Goal: Task Accomplishment & Management: Manage account settings

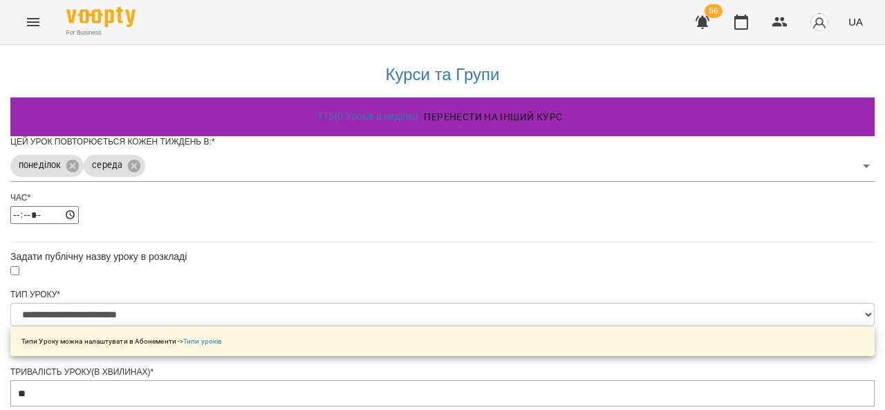
select select "**********"
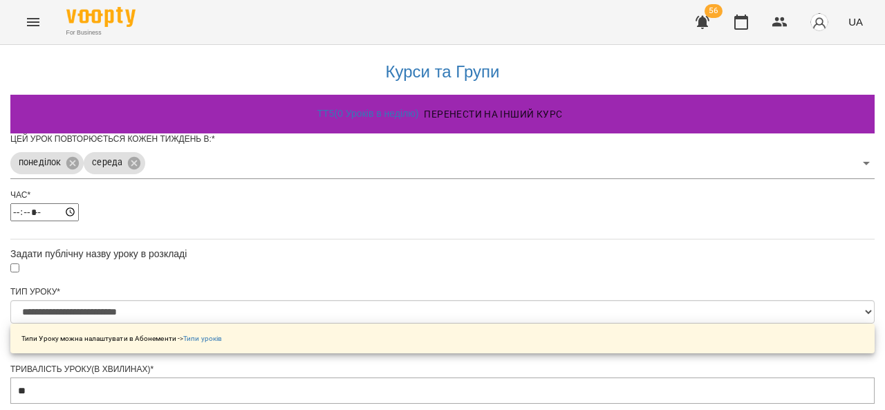
scroll to position [690, 0]
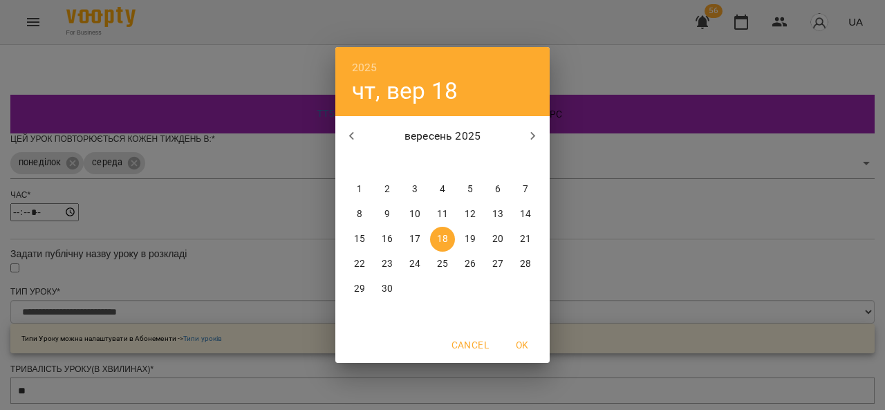
click at [362, 238] on p "15" at bounding box center [359, 239] width 11 height 14
type input "**********"
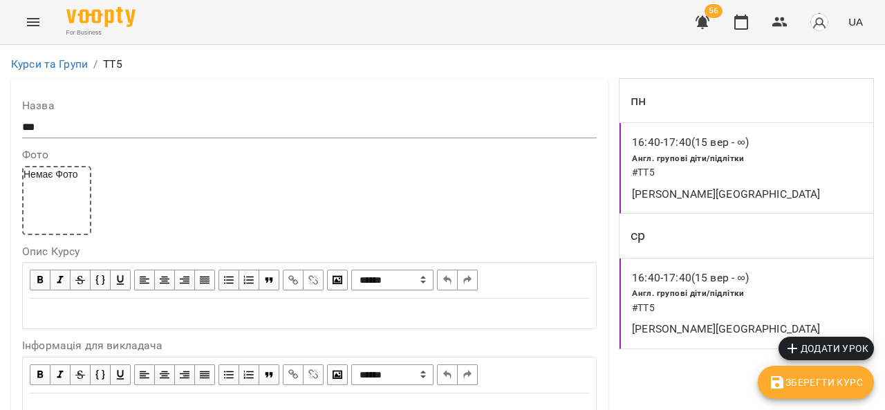
click at [787, 378] on span "Зберегти Курс" at bounding box center [816, 382] width 94 height 17
click at [809, 381] on span "Зберегти Курс" at bounding box center [816, 382] width 94 height 17
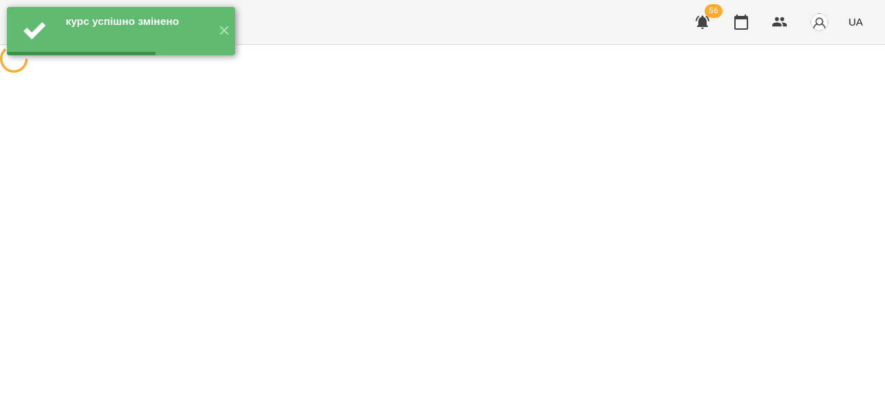
scroll to position [0, 0]
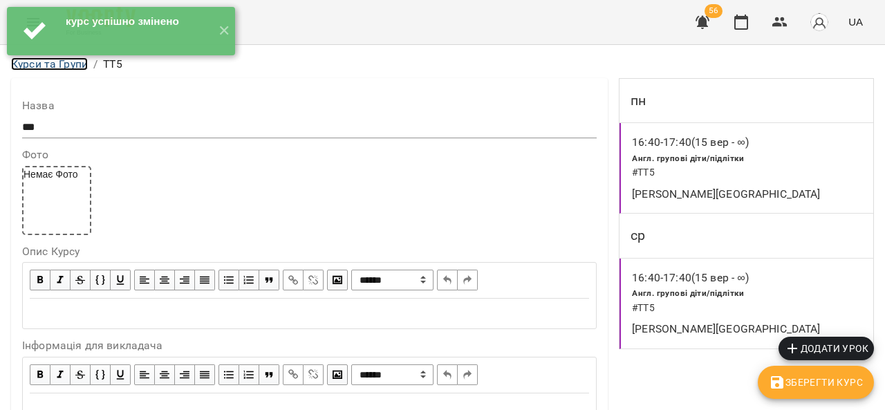
click at [70, 68] on link "Курси та Групи" at bounding box center [49, 63] width 77 height 13
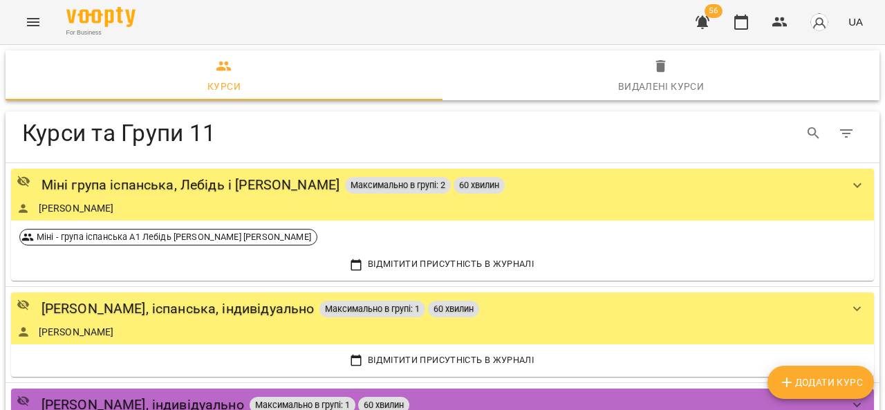
click at [33, 15] on icon "Menu" at bounding box center [33, 22] width 17 height 17
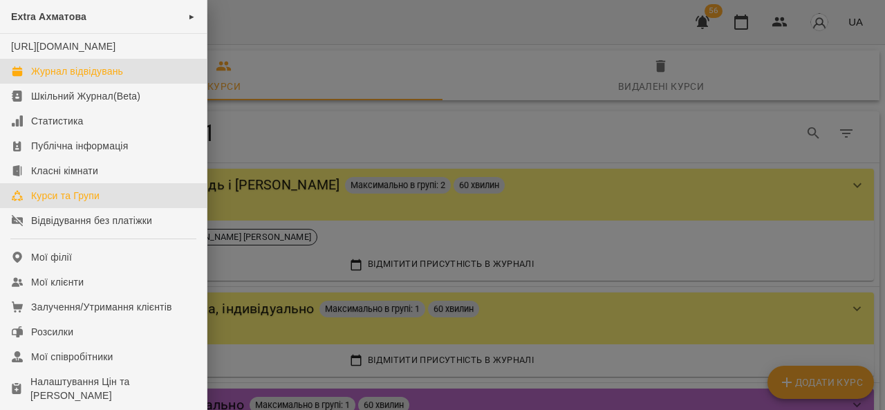
click at [48, 78] on div "Журнал відвідувань" at bounding box center [77, 71] width 92 height 14
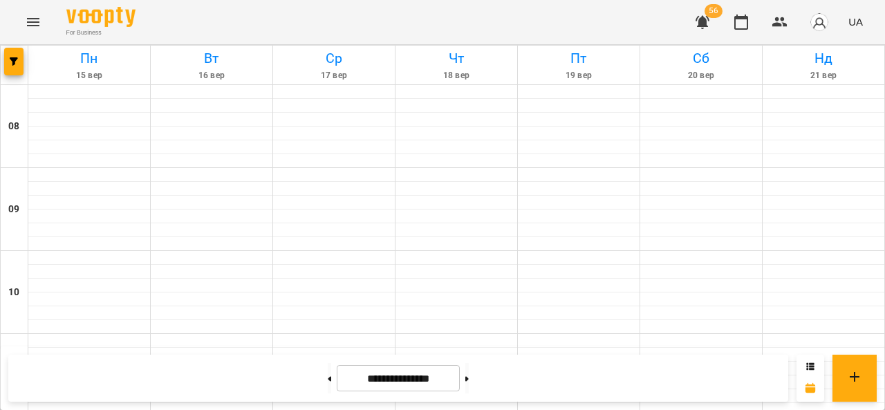
scroll to position [553, 0]
